Goal: Find specific page/section

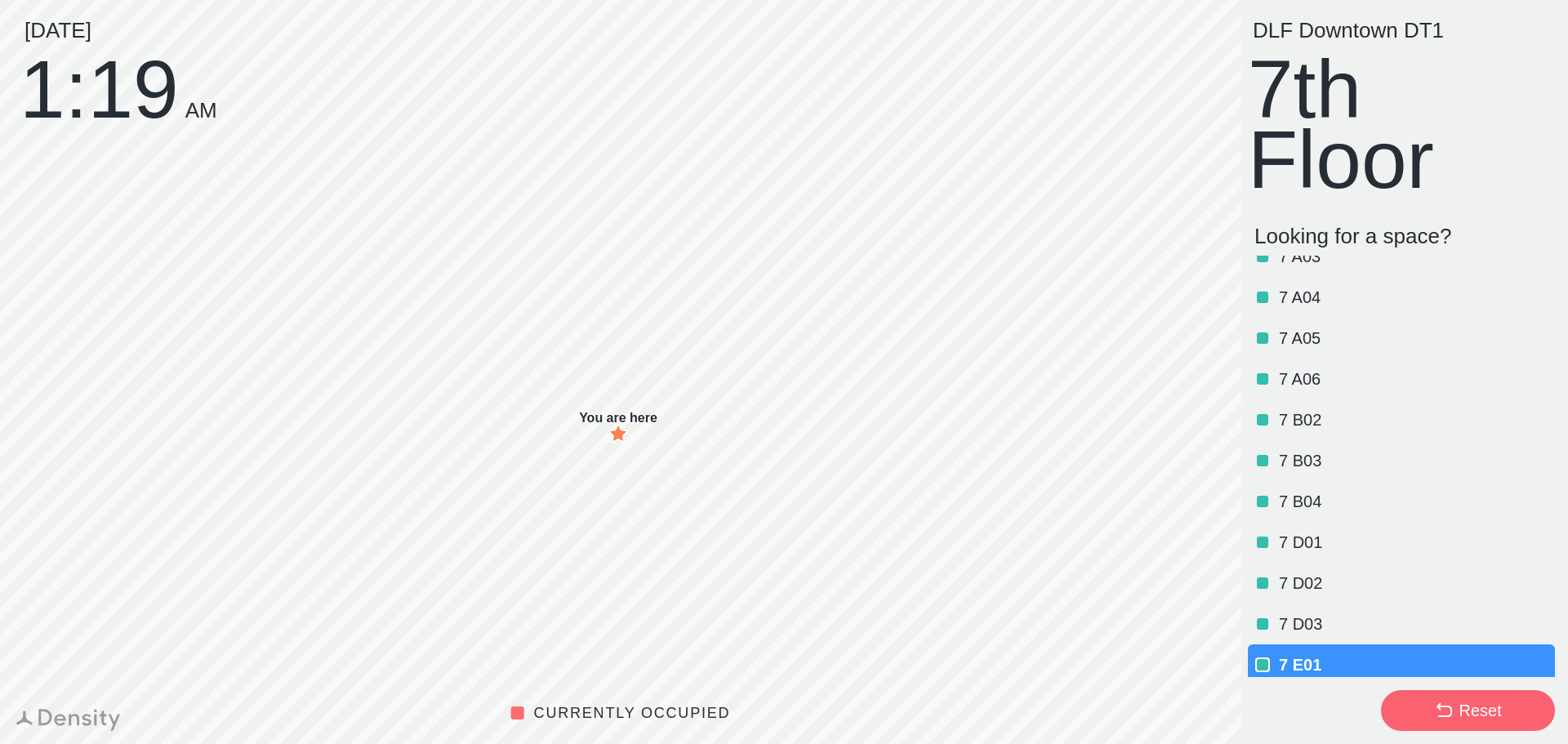
scroll to position [109, 0]
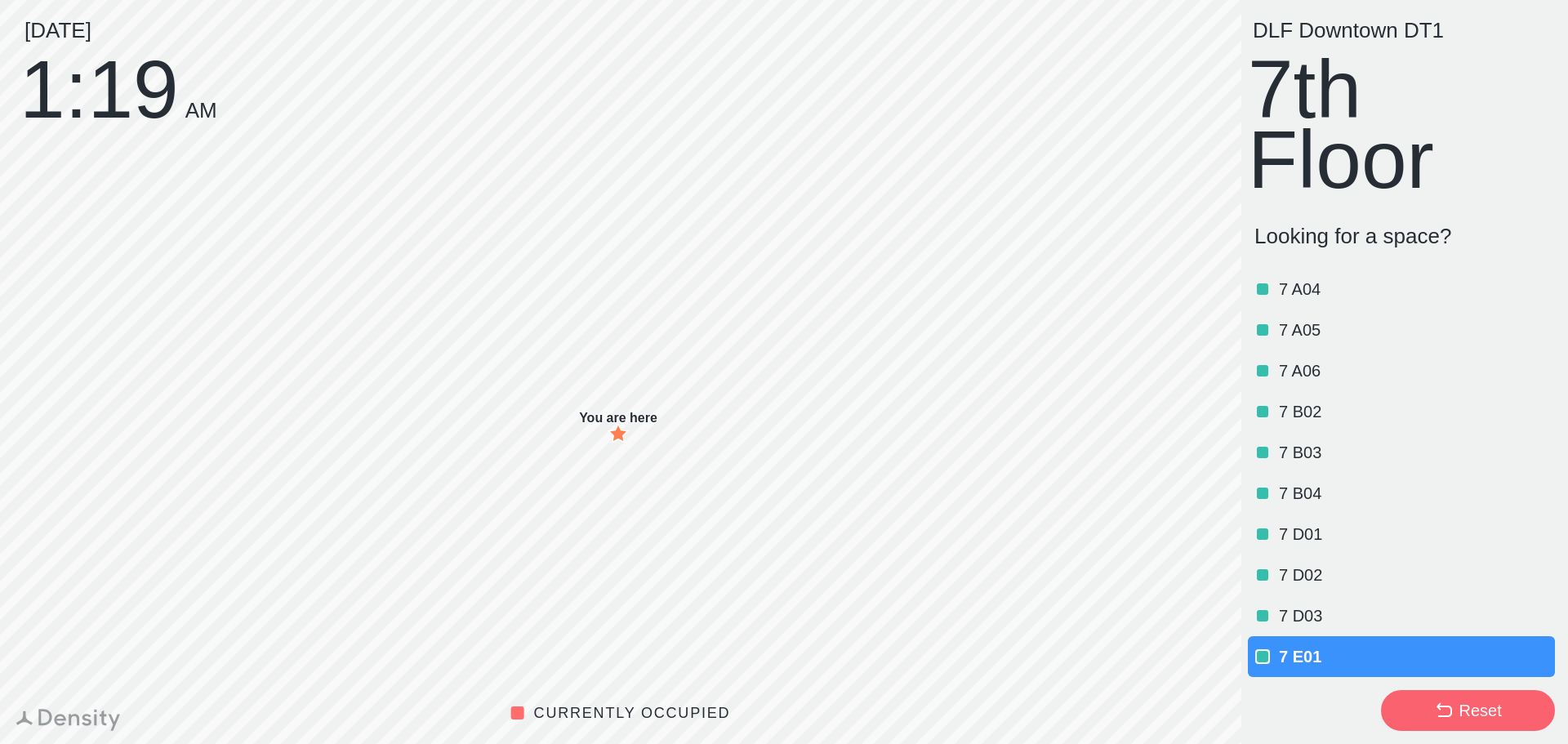
click at [1471, 709] on div "Reset" at bounding box center [1479, 710] width 42 height 22
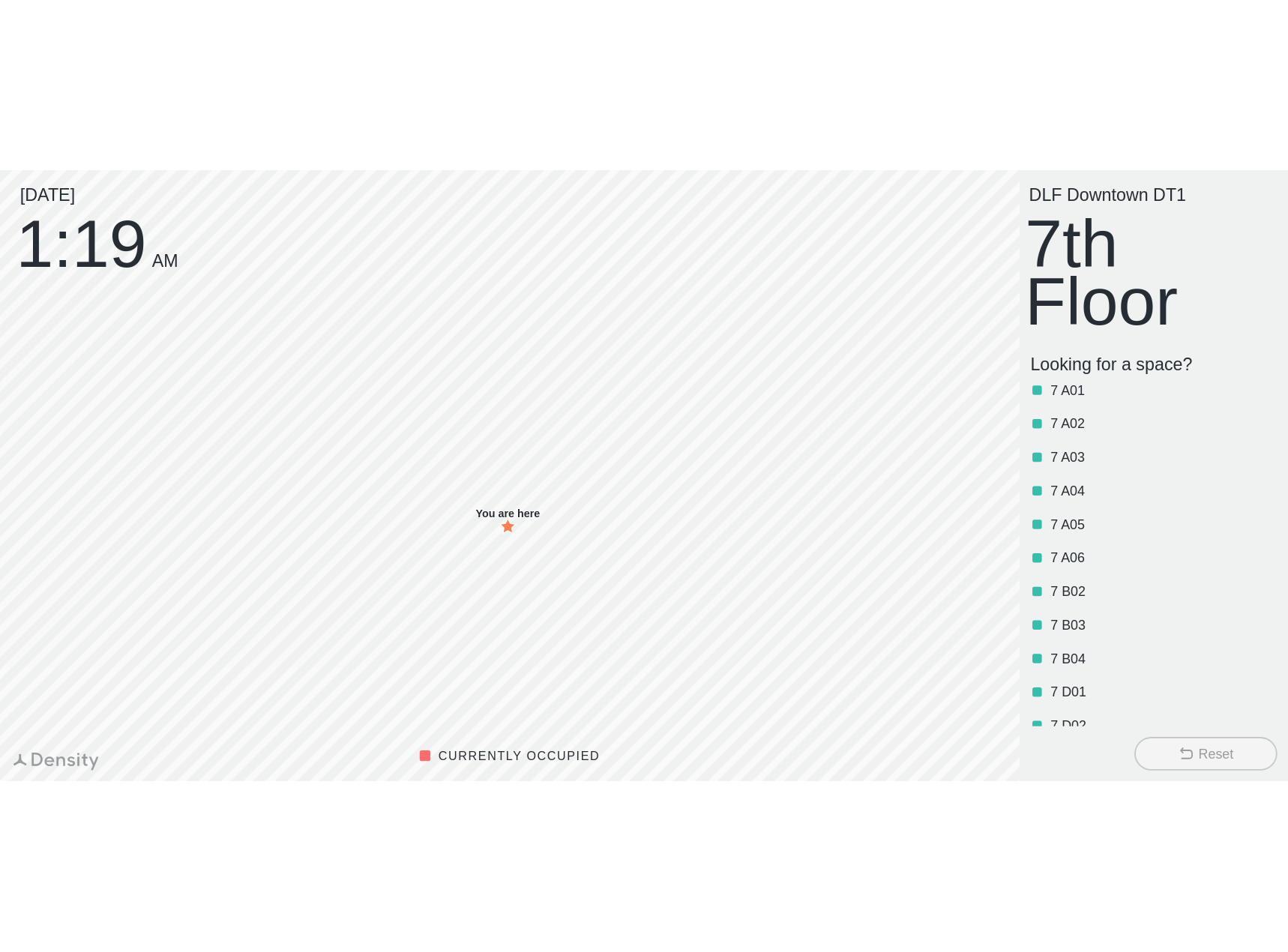
scroll to position [0, 0]
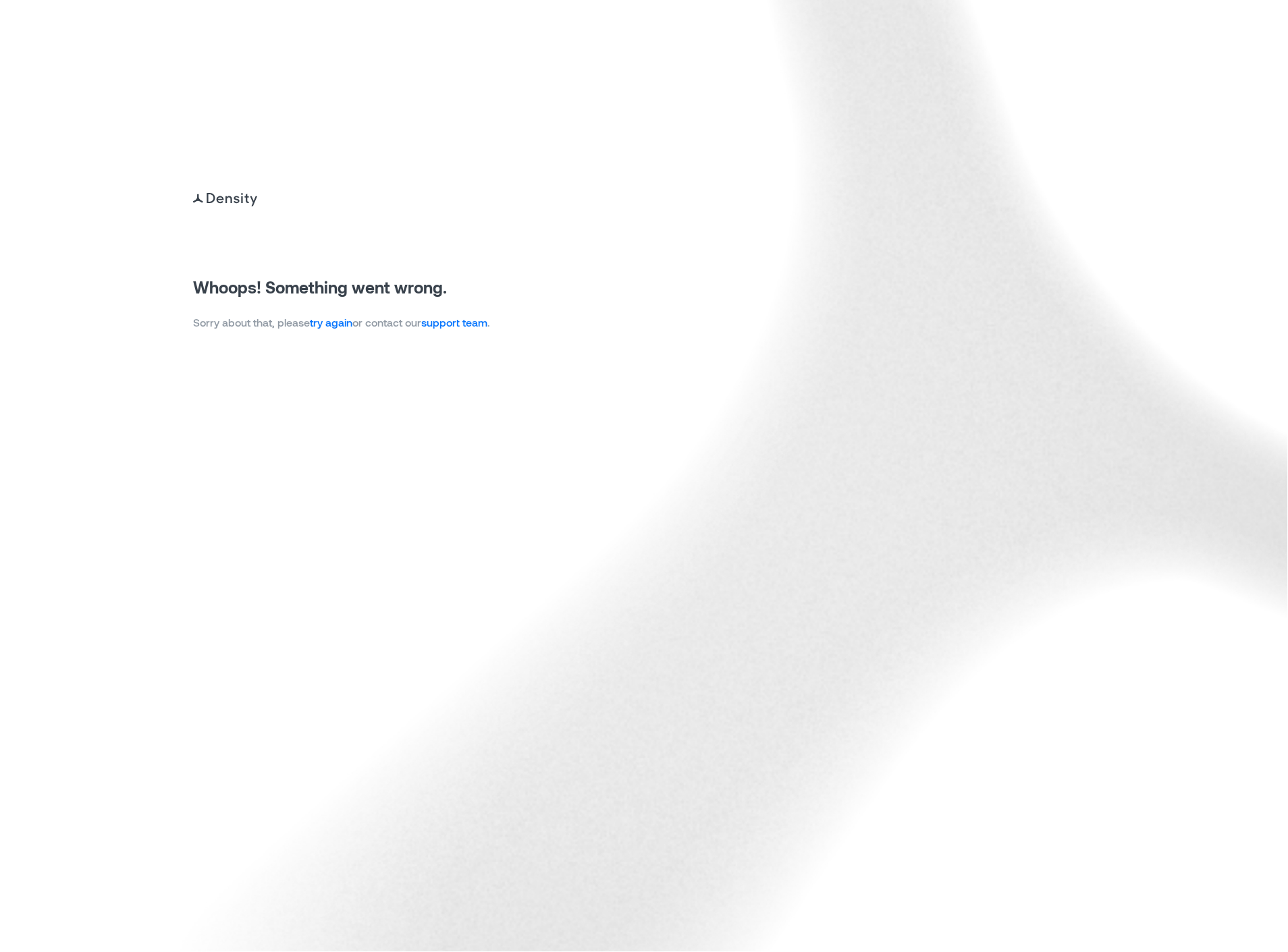
click at [346, 319] on link "try again" at bounding box center [331, 322] width 43 height 13
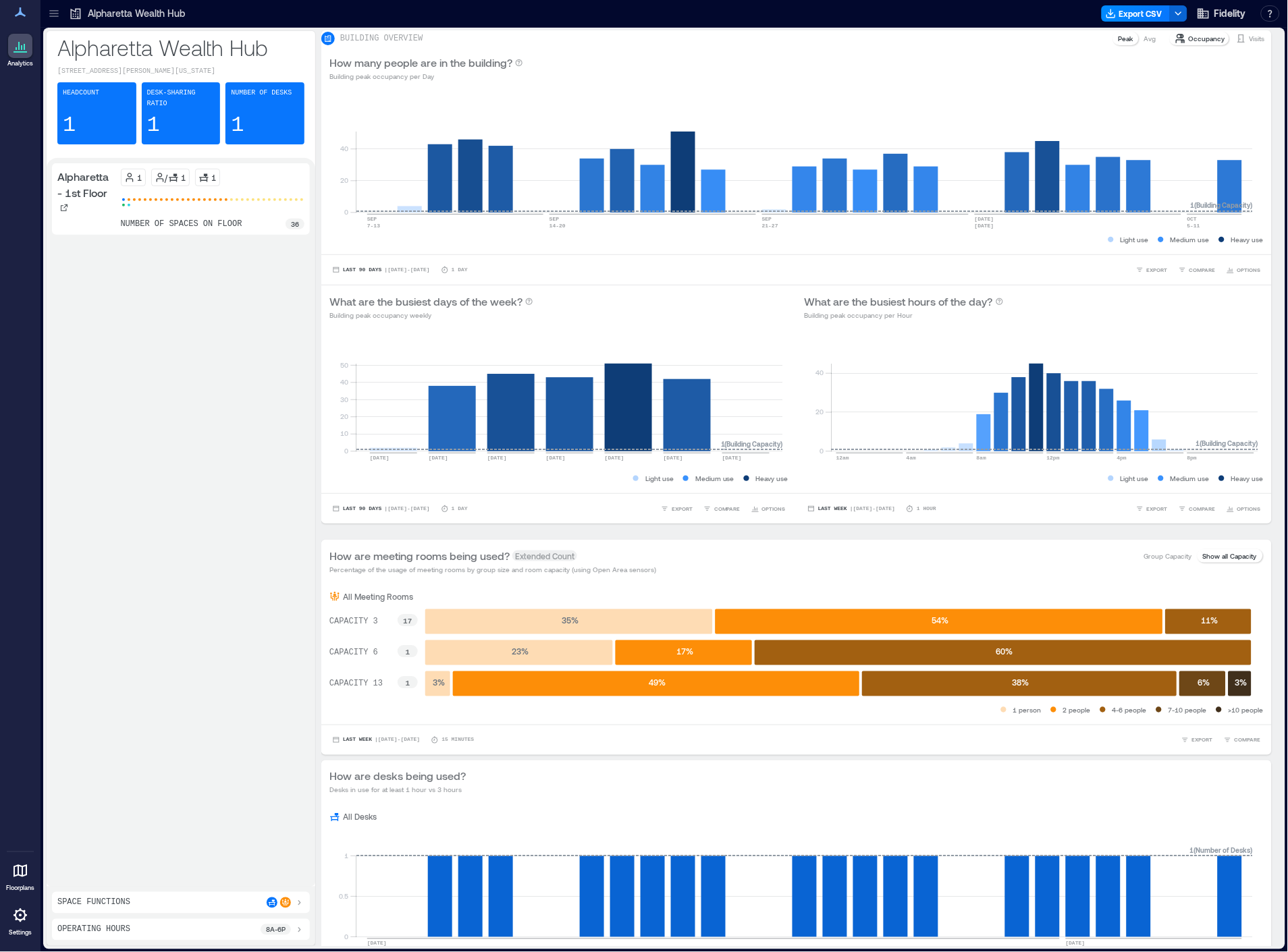
click at [55, 11] on icon at bounding box center [53, 11] width 9 height 2
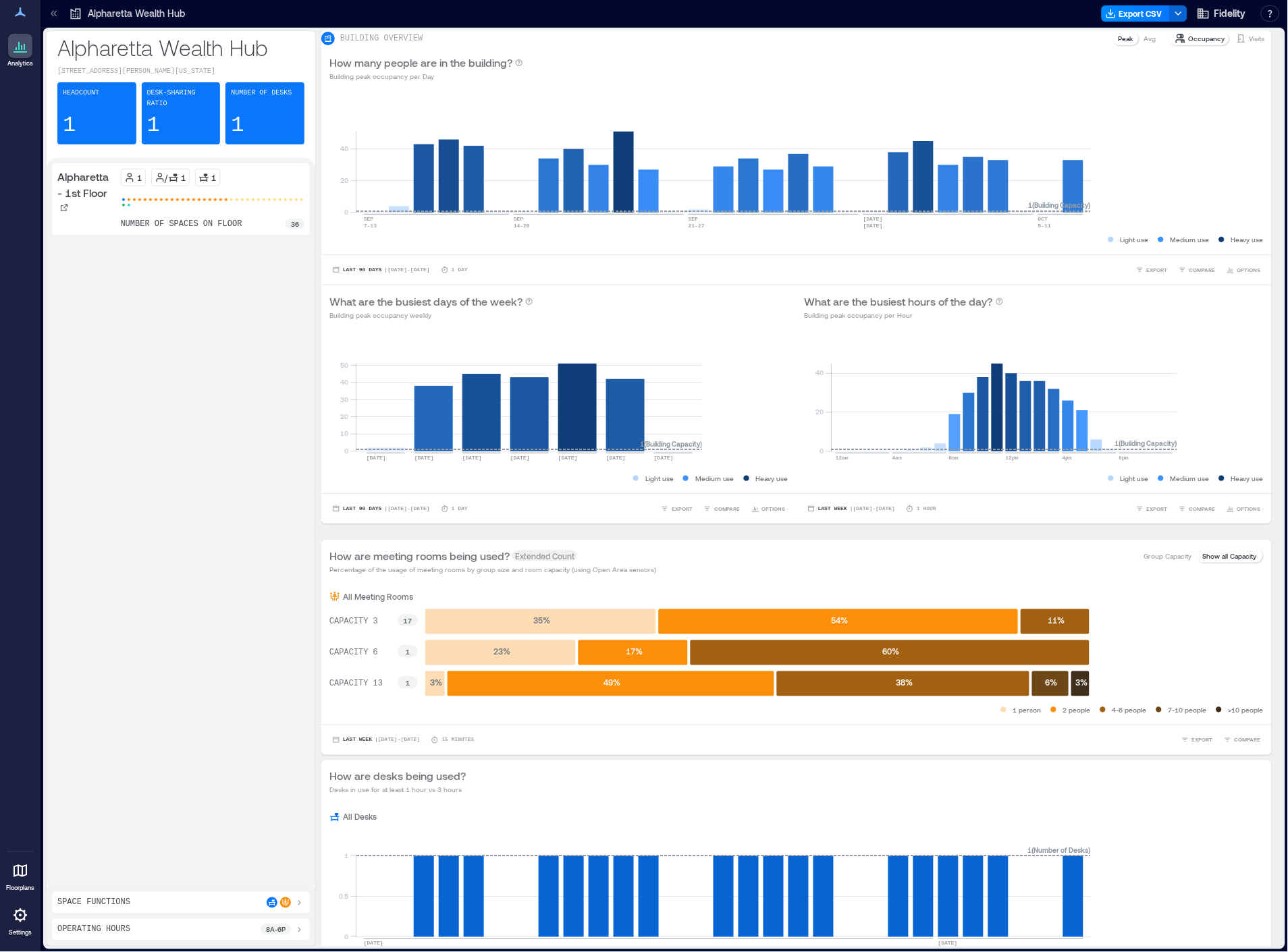
click at [23, 872] on icon at bounding box center [20, 871] width 16 height 16
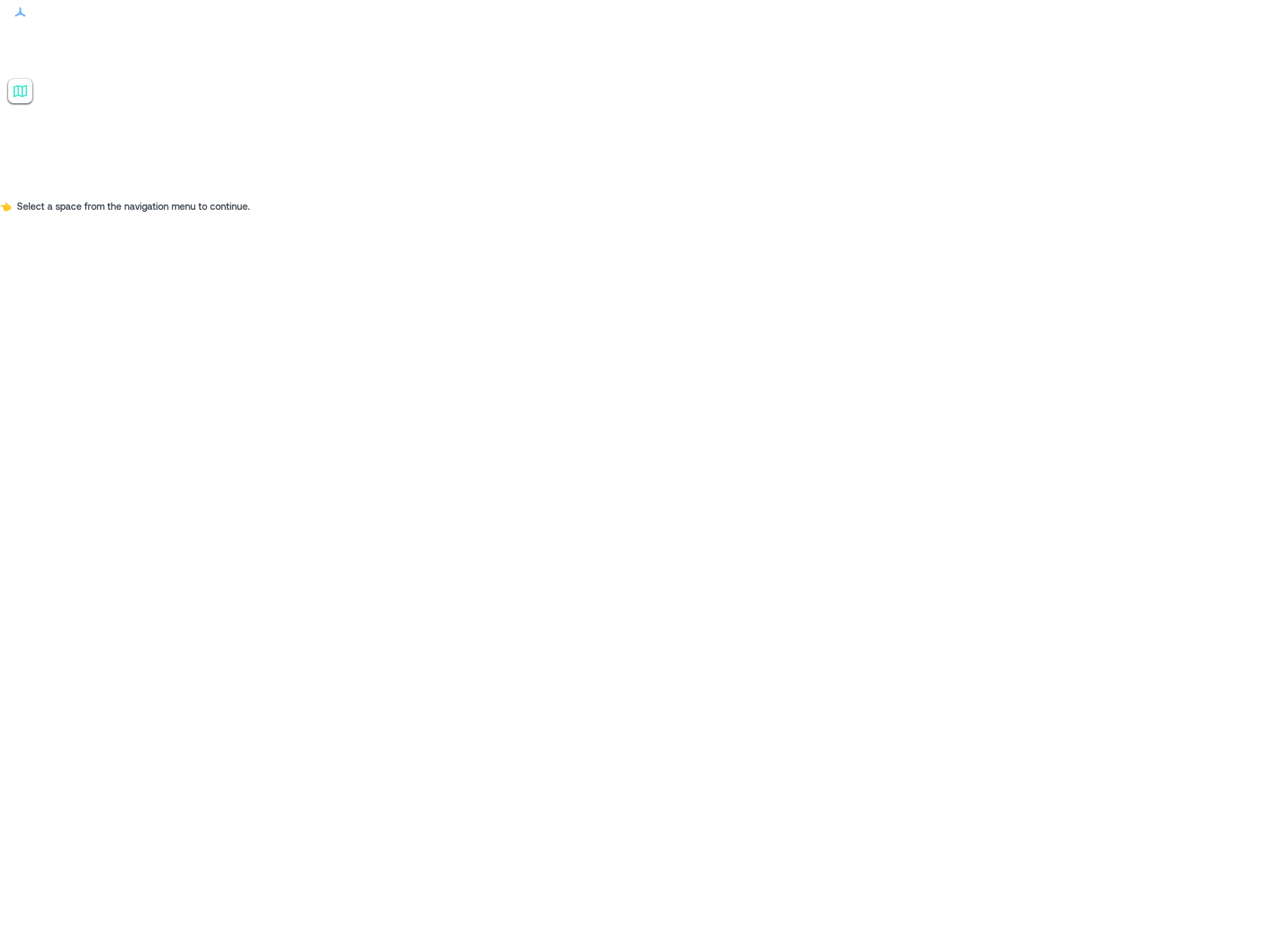
click at [111, 265] on p "3 Floors" at bounding box center [87, 270] width 113 height 11
click at [108, 276] on div "7th Floor" at bounding box center [81, 289] width 146 height 24
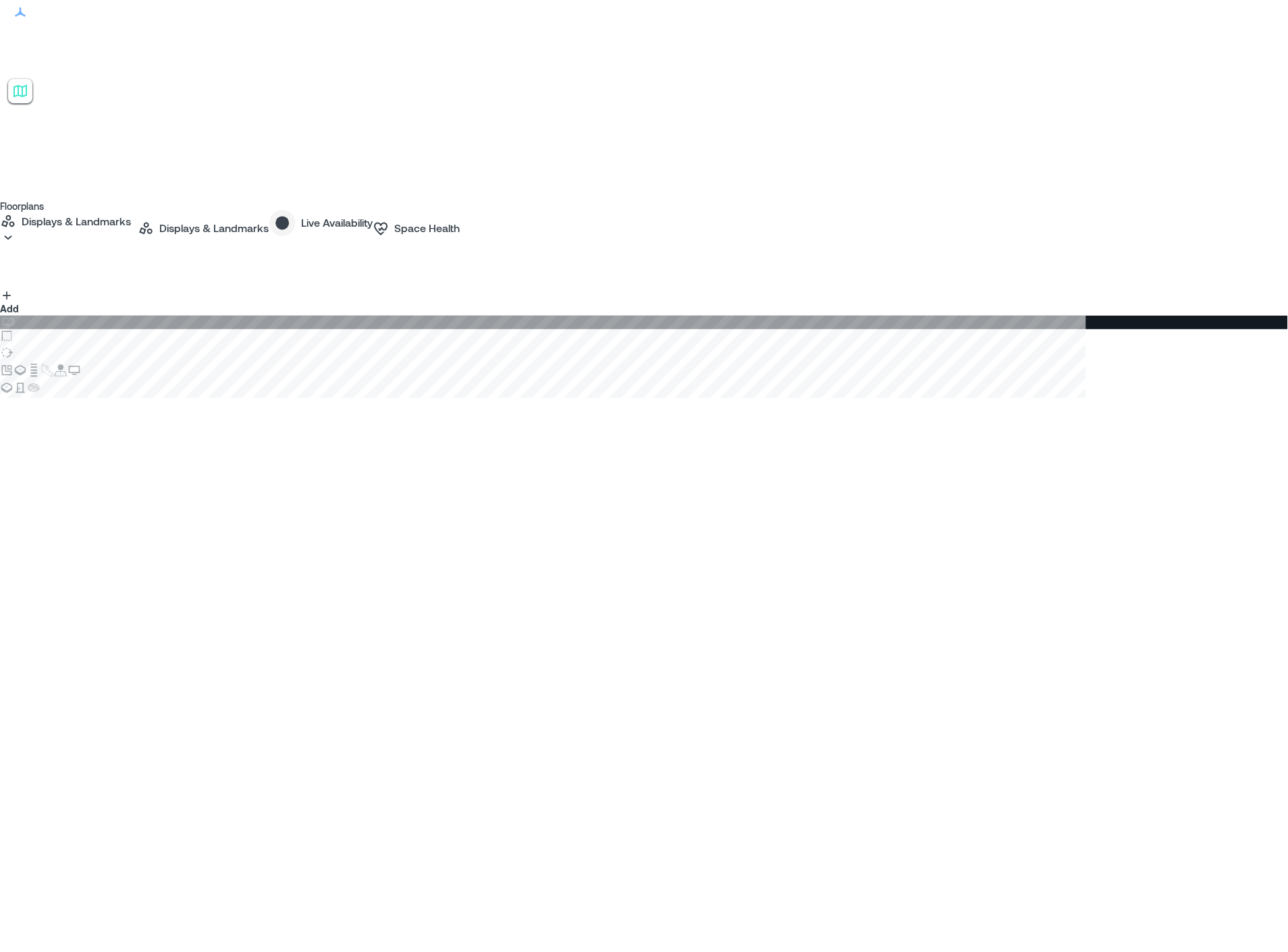
click at [373, 215] on p "Live Availability" at bounding box center [336, 223] width 72 height 16
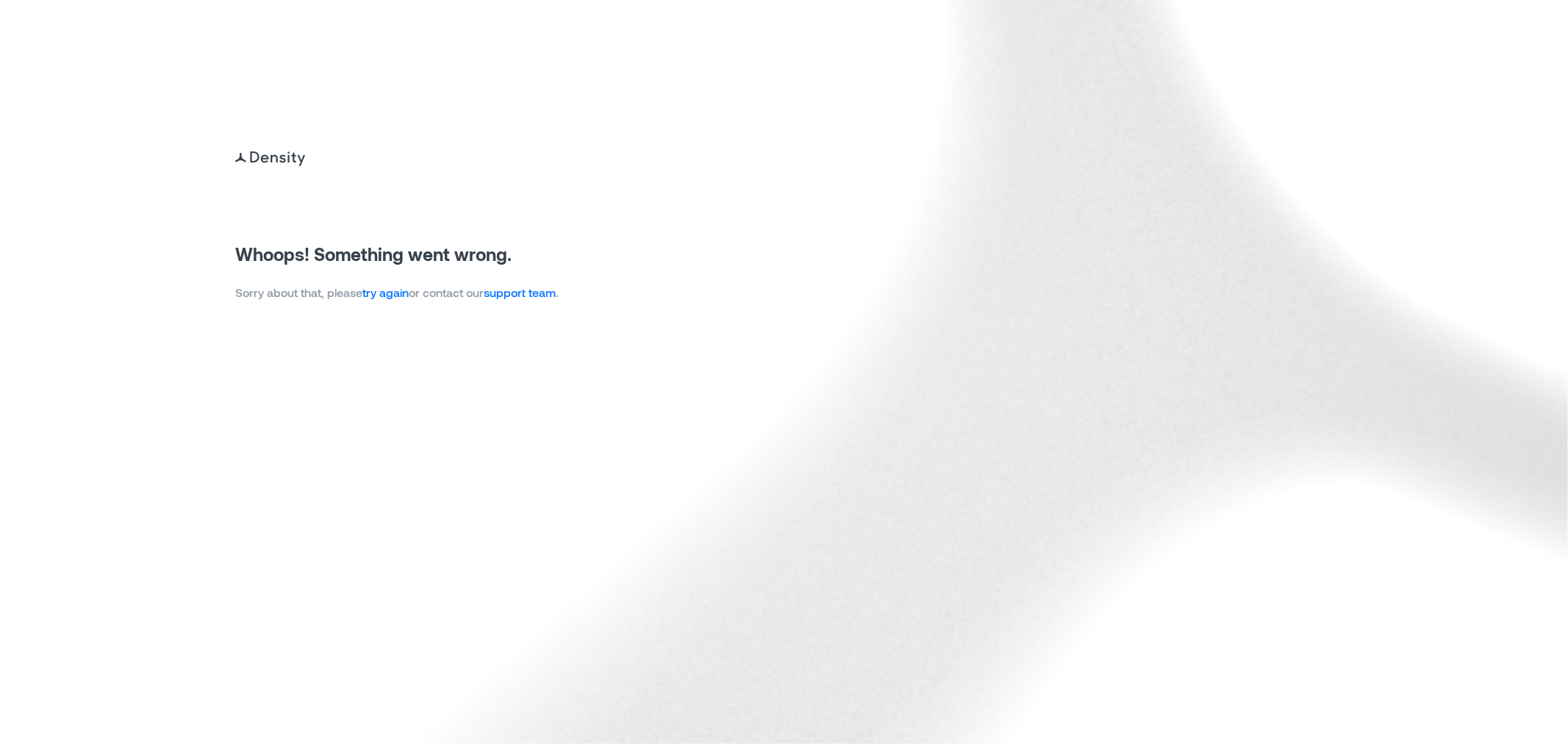
click at [386, 290] on link "try again" at bounding box center [386, 292] width 47 height 14
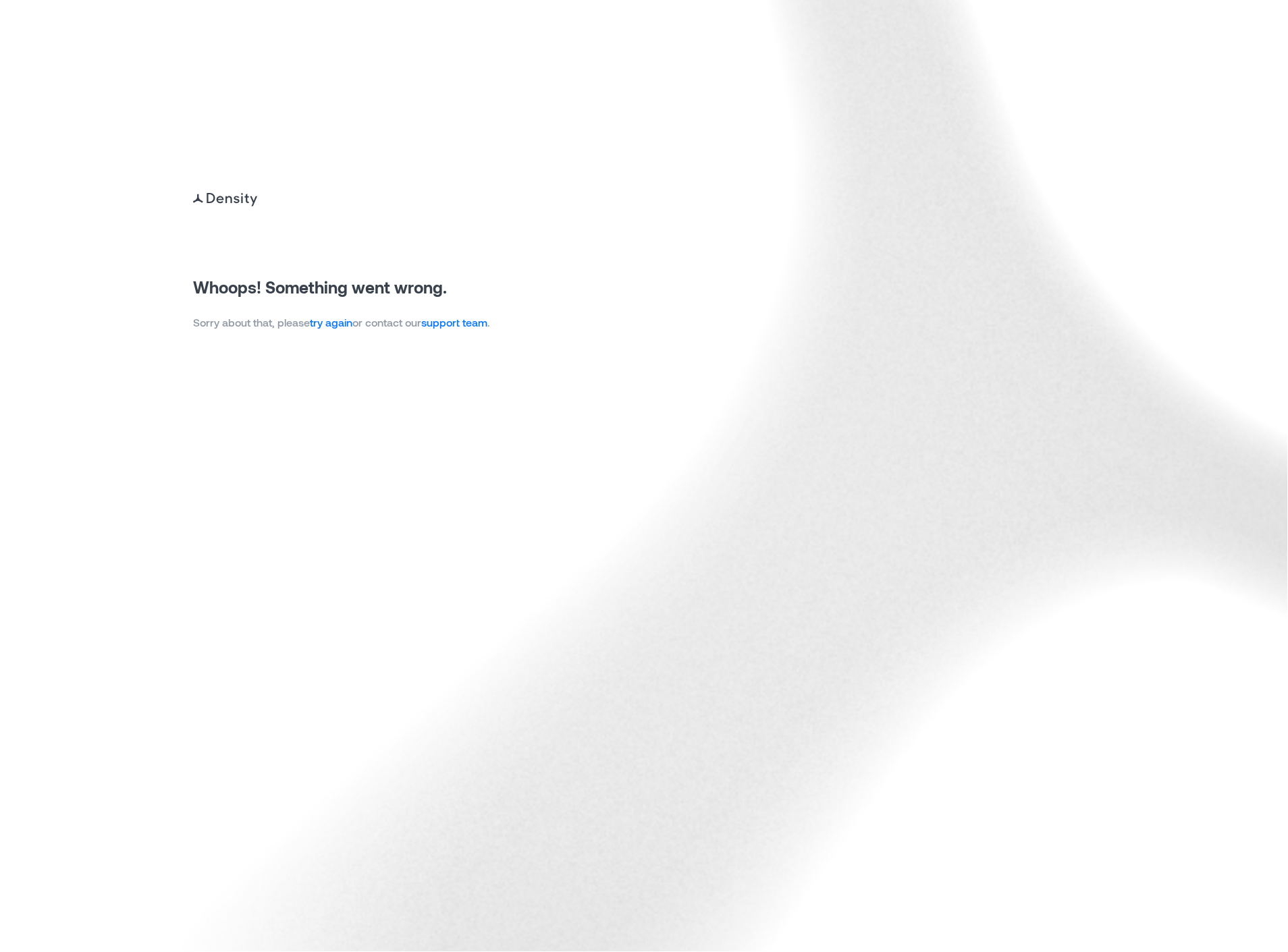
click at [340, 322] on link "try again" at bounding box center [331, 322] width 43 height 13
